Goal: Task Accomplishment & Management: Use online tool/utility

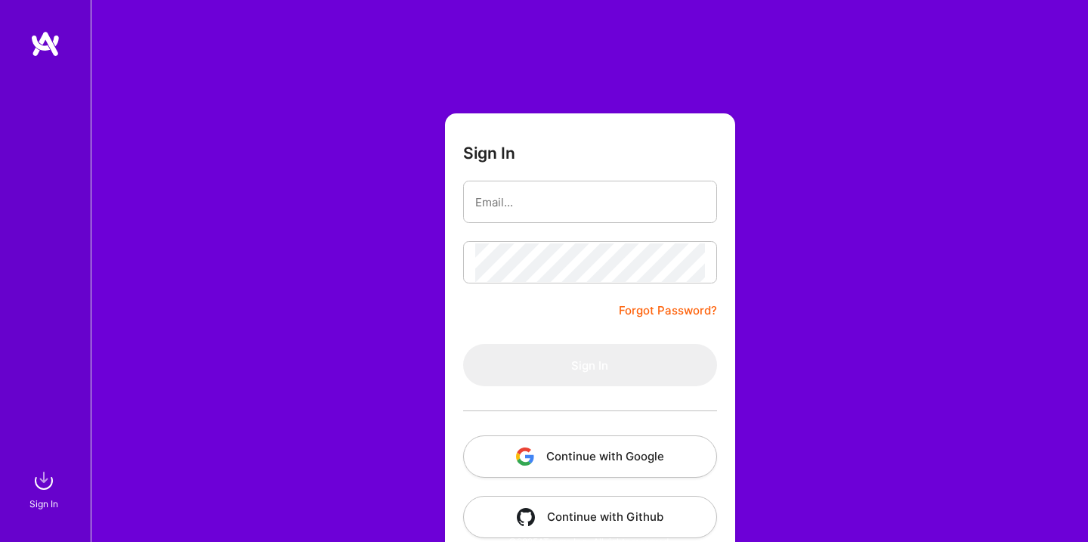
click at [555, 441] on button "Continue with Google" at bounding box center [590, 456] width 254 height 42
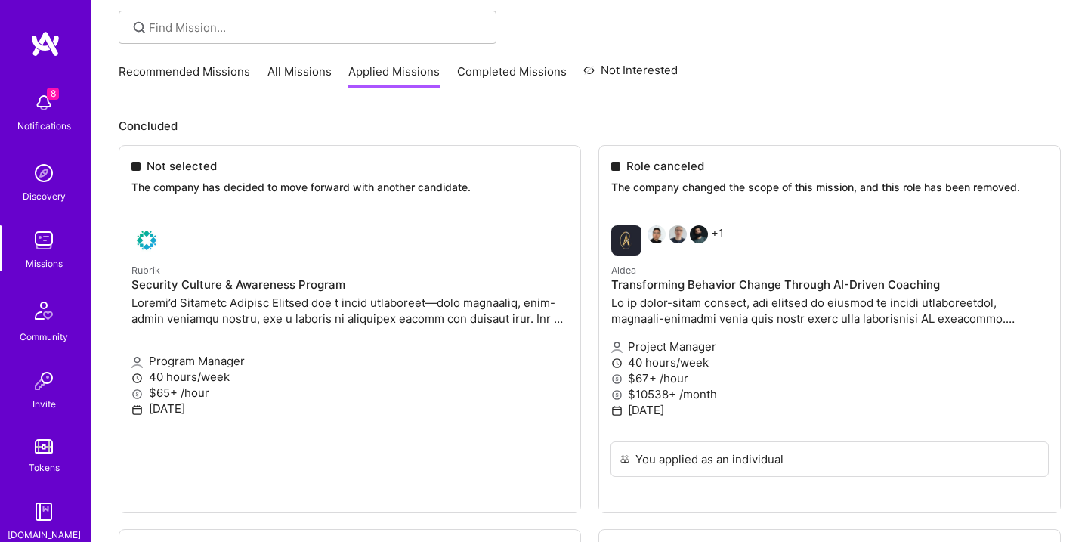
scroll to position [107, 0]
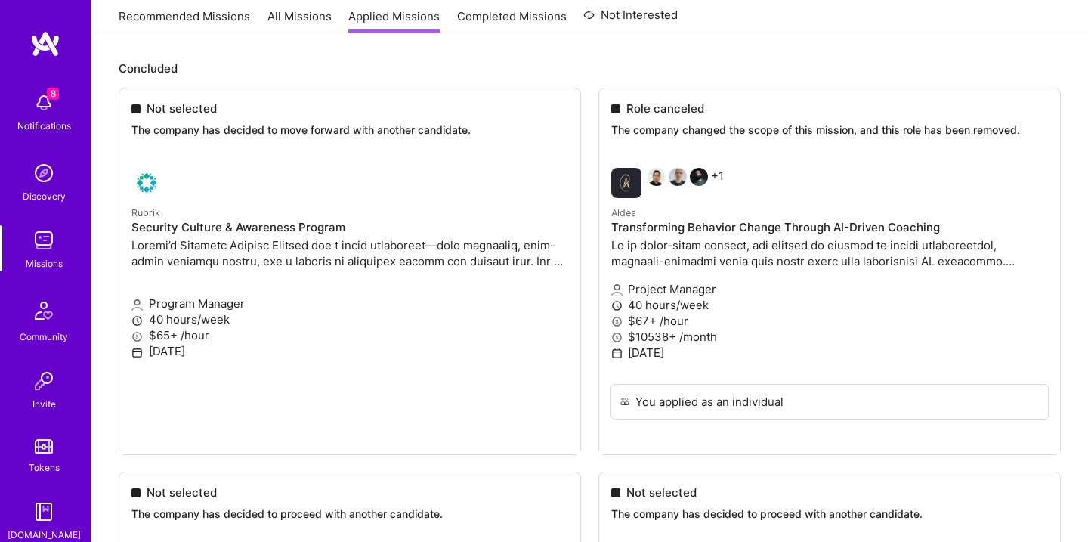
scroll to position [67, 0]
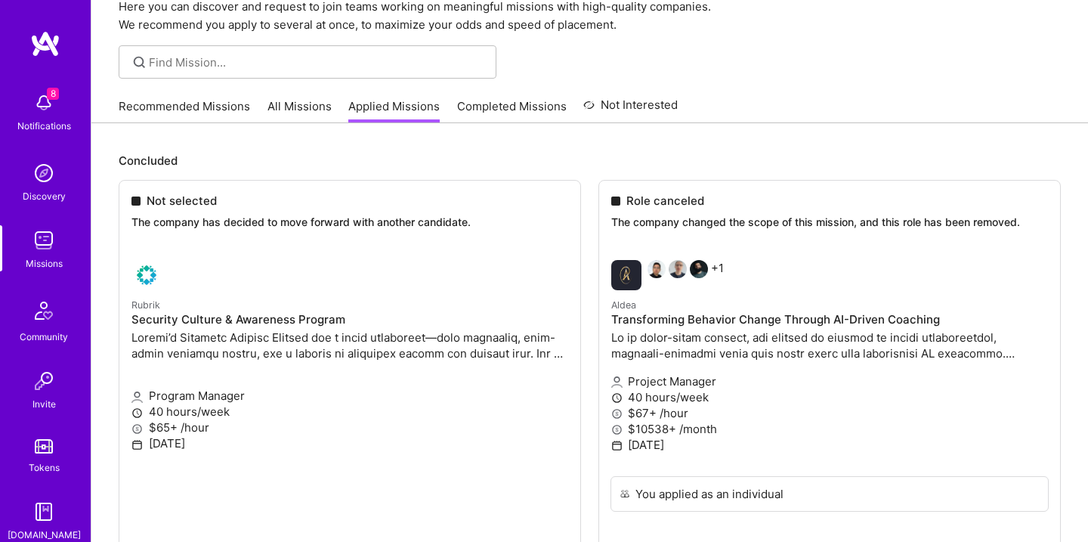
click at [493, 111] on link "Completed Missions" at bounding box center [512, 110] width 110 height 25
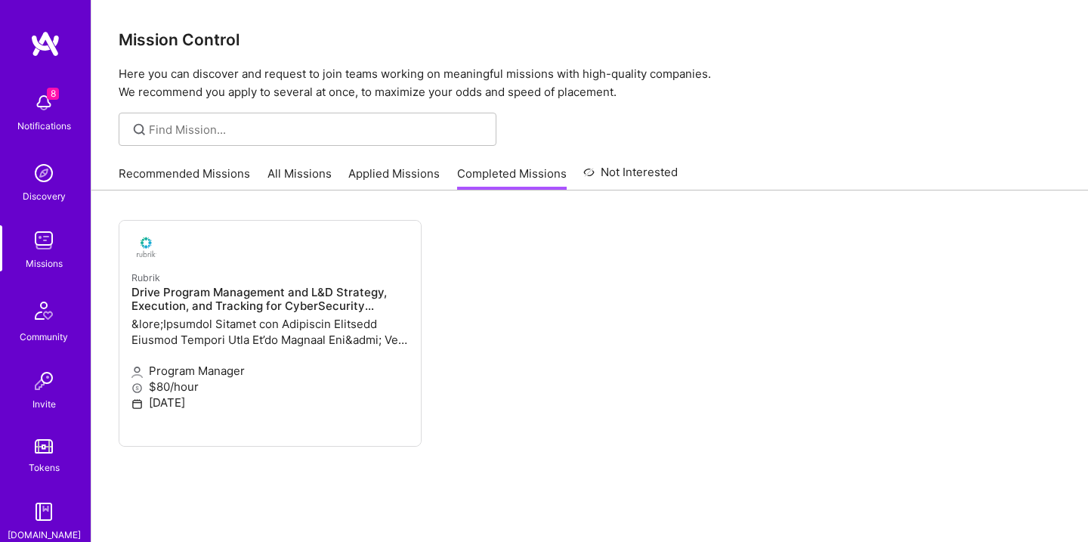
click at [186, 163] on div "Recommended Missions All Missions Applied Missions Completed Missions Not Inter…" at bounding box center [398, 173] width 559 height 32
click at [185, 176] on link "Recommended Missions" at bounding box center [184, 177] width 131 height 25
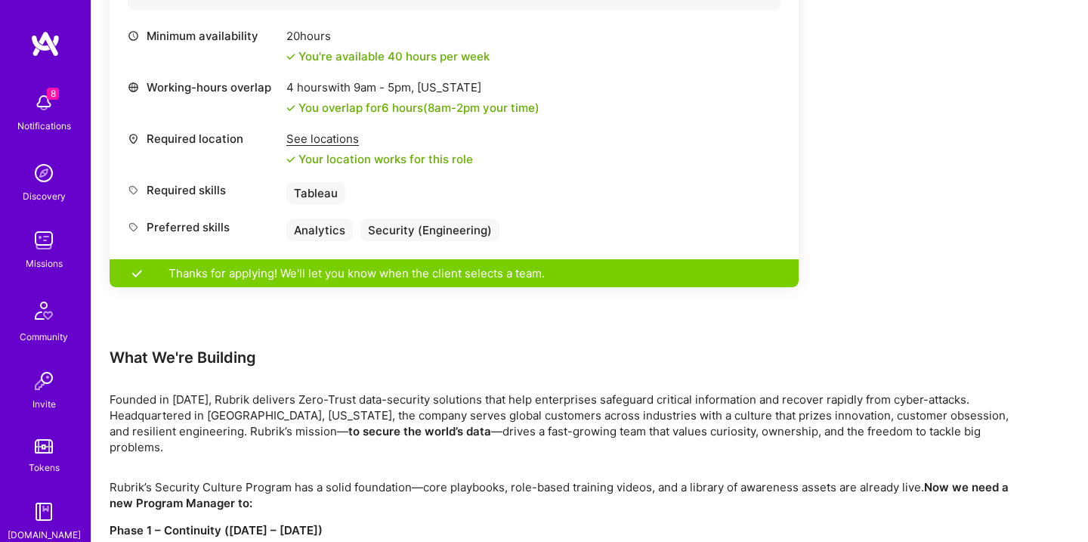
scroll to position [895, 0]
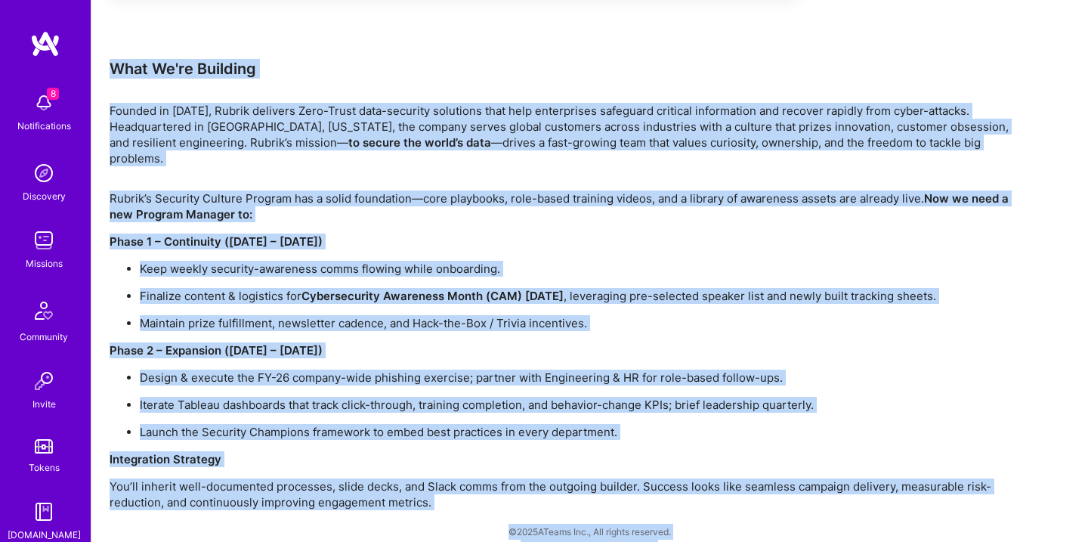
drag, startPoint x: 443, startPoint y: 498, endPoint x: 96, endPoint y: 68, distance: 552.4
copy div "Lore Ip'do Sitametc Adipisc el 0519, Seddoe temporin Utla-Etdol magn-aliquaen a…"
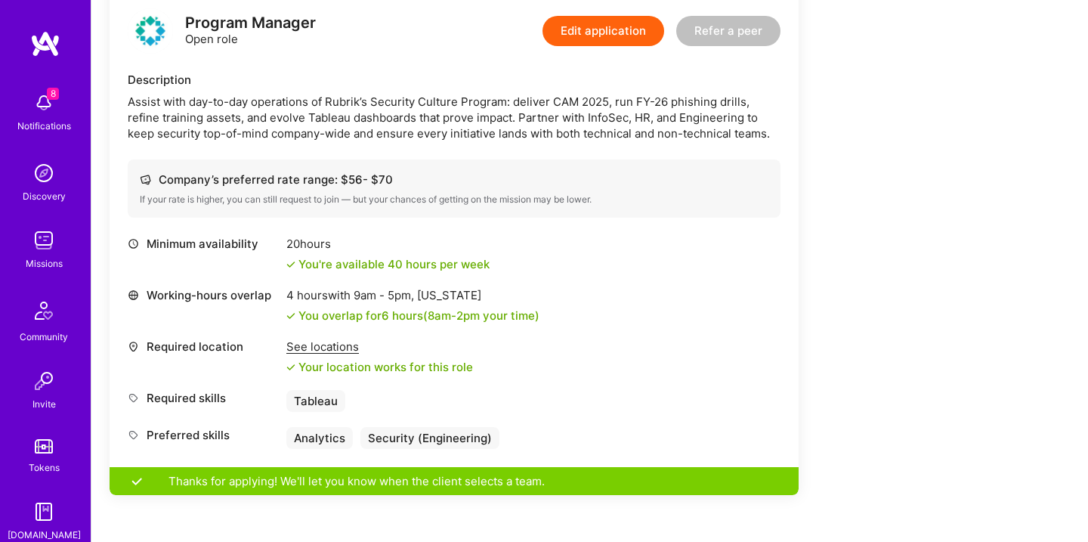
scroll to position [406, 0]
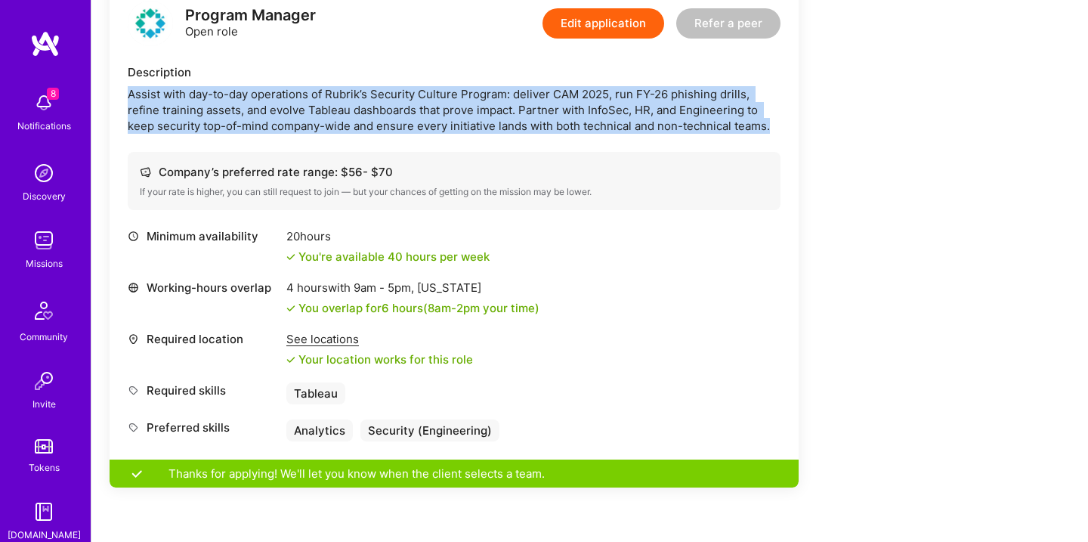
drag, startPoint x: 125, startPoint y: 98, endPoint x: 796, endPoint y: 134, distance: 672.7
click at [796, 134] on div "Program Manager Open role Edit application Refer a peer Description Assist with…" at bounding box center [454, 221] width 689 height 477
copy div "Assist with day-to-day operations of Rubrik’s Security Culture Program: deliver…"
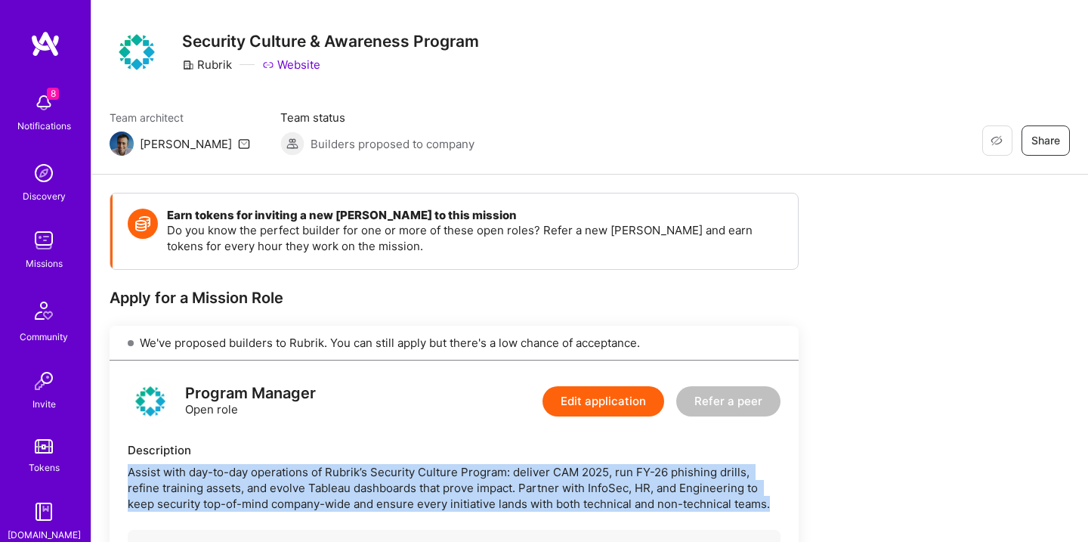
scroll to position [0, 0]
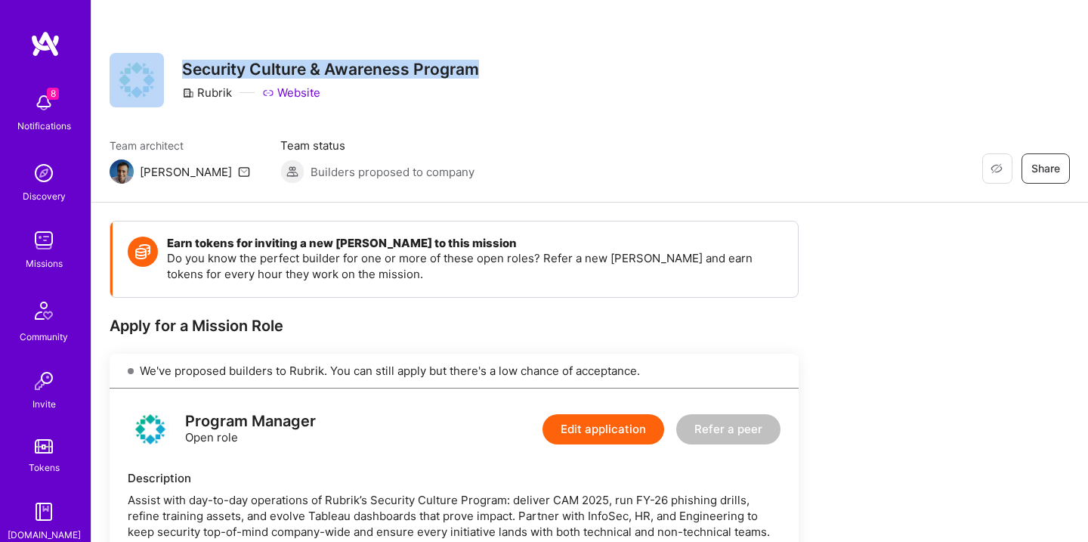
drag, startPoint x: 499, startPoint y: 75, endPoint x: 153, endPoint y: 75, distance: 346.1
click at [153, 75] on div "Restore Not Interested Share Security Culture & Awareness Program Rubrik Website" at bounding box center [590, 80] width 960 height 54
copy div "Restore Not Interested Share Security Culture & Awareness Program"
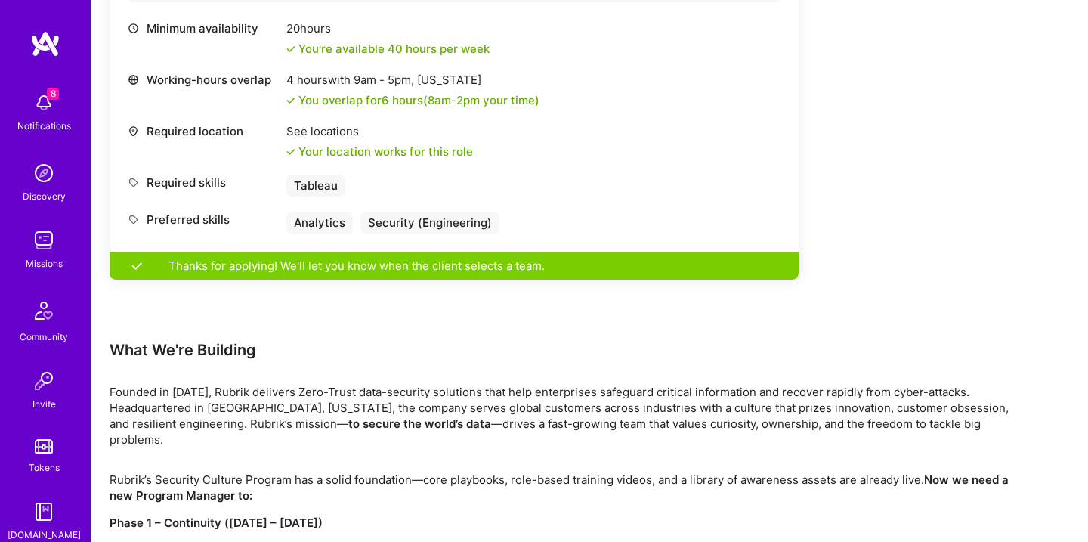
scroll to position [526, 0]
